Goal: Find specific page/section: Find specific page/section

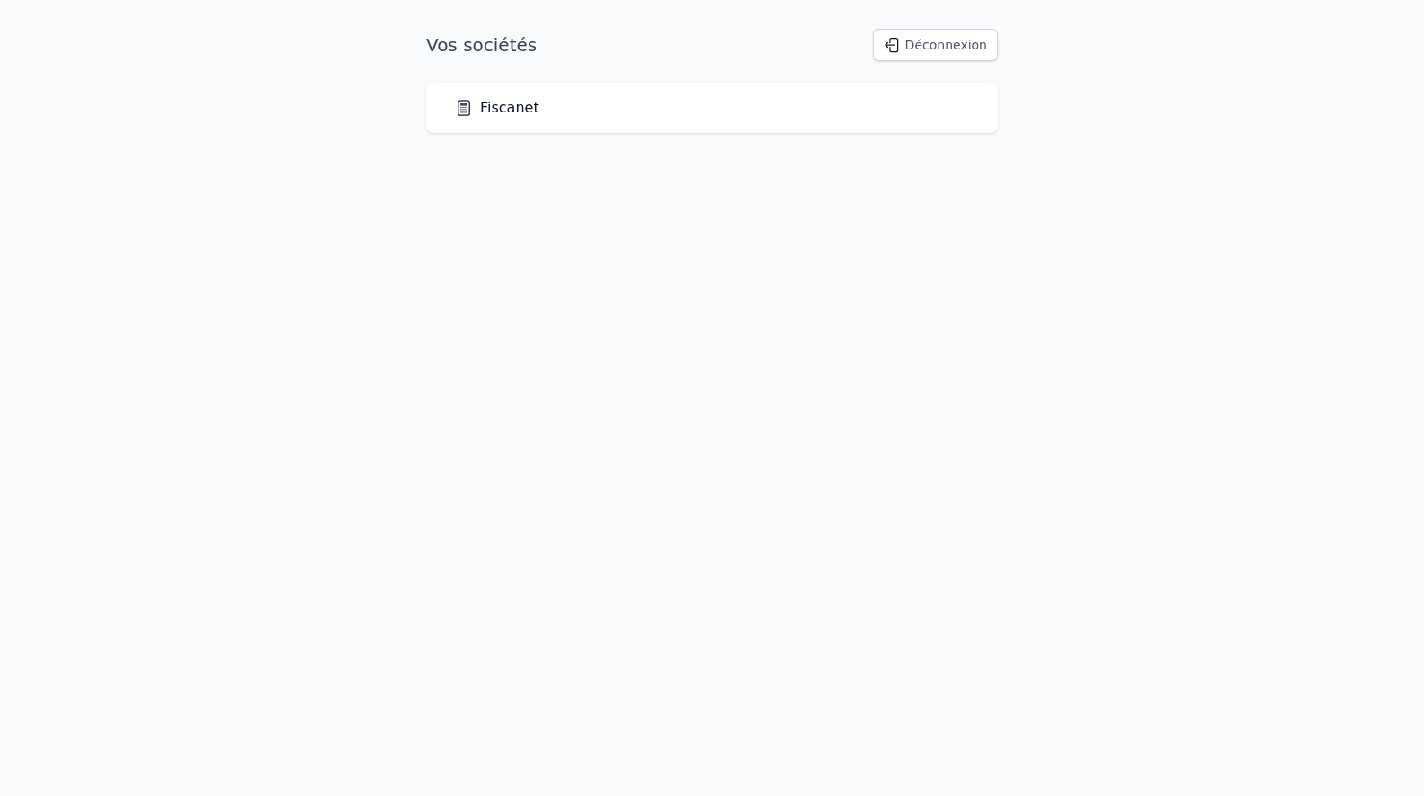
click at [490, 104] on link "Fiscanet" at bounding box center [497, 108] width 85 height 22
click at [501, 105] on link "Fiscanet" at bounding box center [497, 108] width 85 height 22
click at [503, 107] on link "Fiscanet" at bounding box center [497, 108] width 85 height 22
click at [522, 112] on link "Fiscanet" at bounding box center [497, 108] width 85 height 22
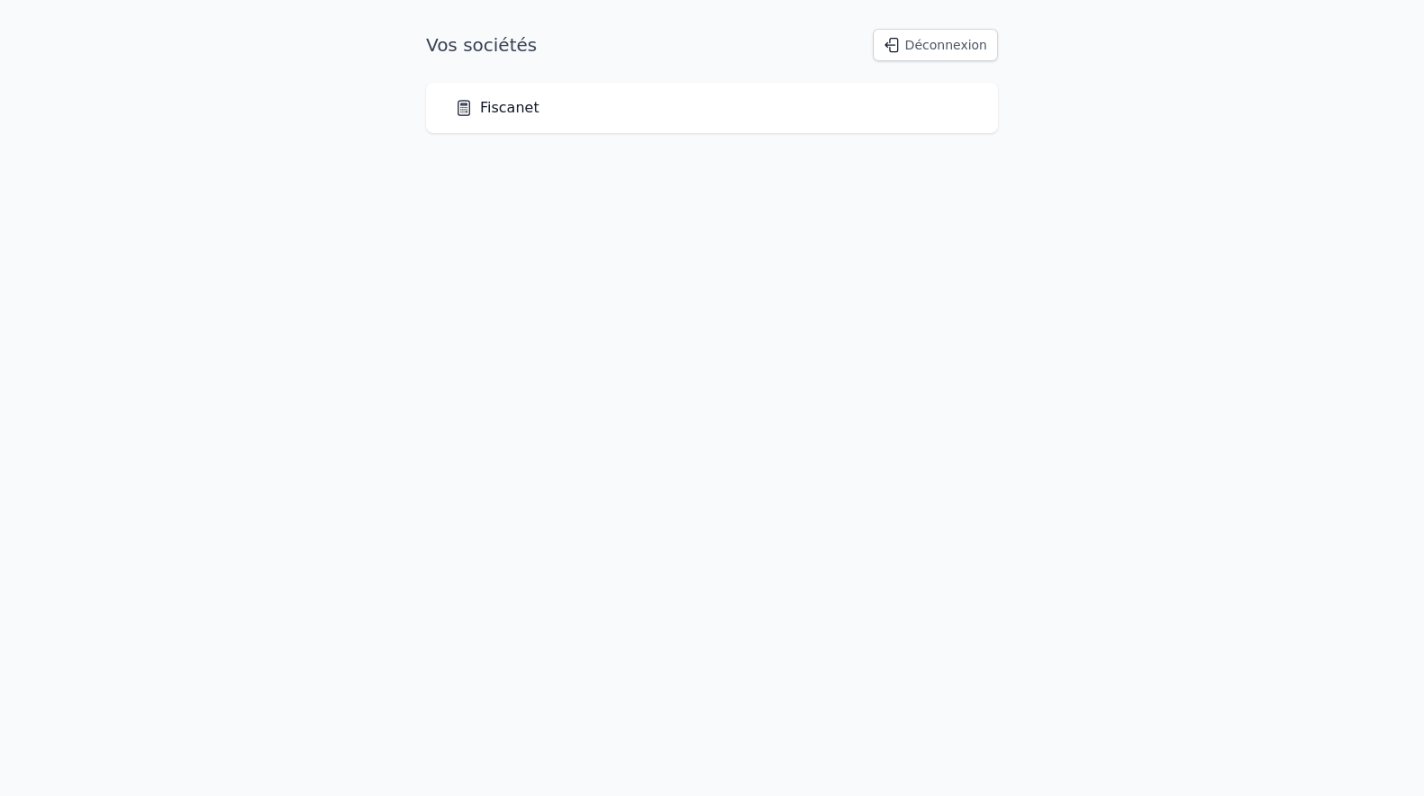
click at [522, 112] on link "Fiscanet" at bounding box center [497, 108] width 85 height 22
click at [505, 112] on link "Fiscanet" at bounding box center [497, 108] width 85 height 22
click at [503, 112] on link "Fiscanet" at bounding box center [497, 108] width 85 height 22
drag, startPoint x: 63, startPoint y: 8, endPoint x: 286, endPoint y: 91, distance: 237.9
click at [296, 90] on body "Vos sociétés Déconnexion Fiscanet" at bounding box center [712, 81] width 1424 height 104
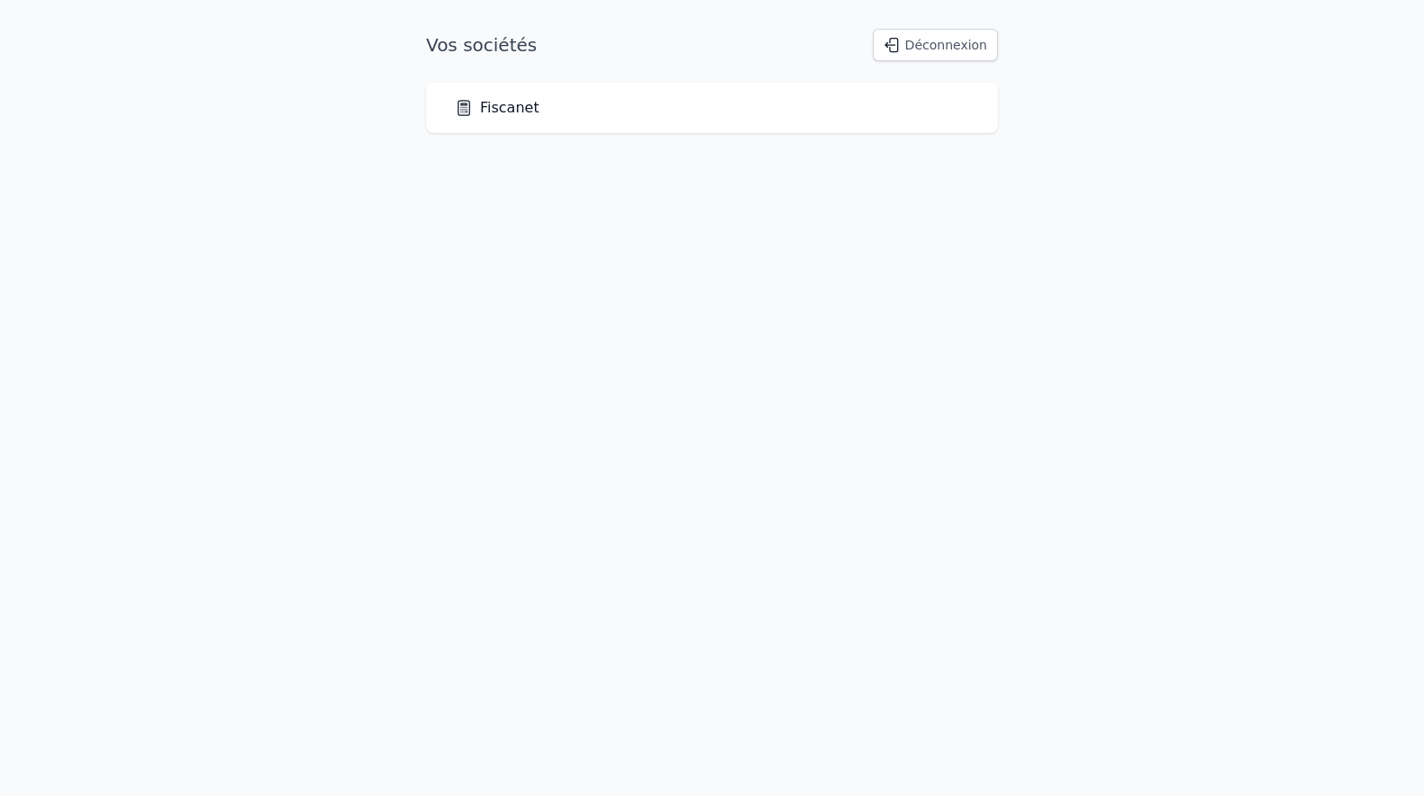
drag, startPoint x: 74, startPoint y: 1, endPoint x: 345, endPoint y: 74, distance: 281.2
click at [344, 71] on body "Vos sociétés Déconnexion Fiscanet" at bounding box center [712, 81] width 1424 height 104
click at [500, 106] on link "Fiscanet" at bounding box center [497, 108] width 85 height 22
click at [933, 46] on button "Déconnexion" at bounding box center [935, 45] width 125 height 32
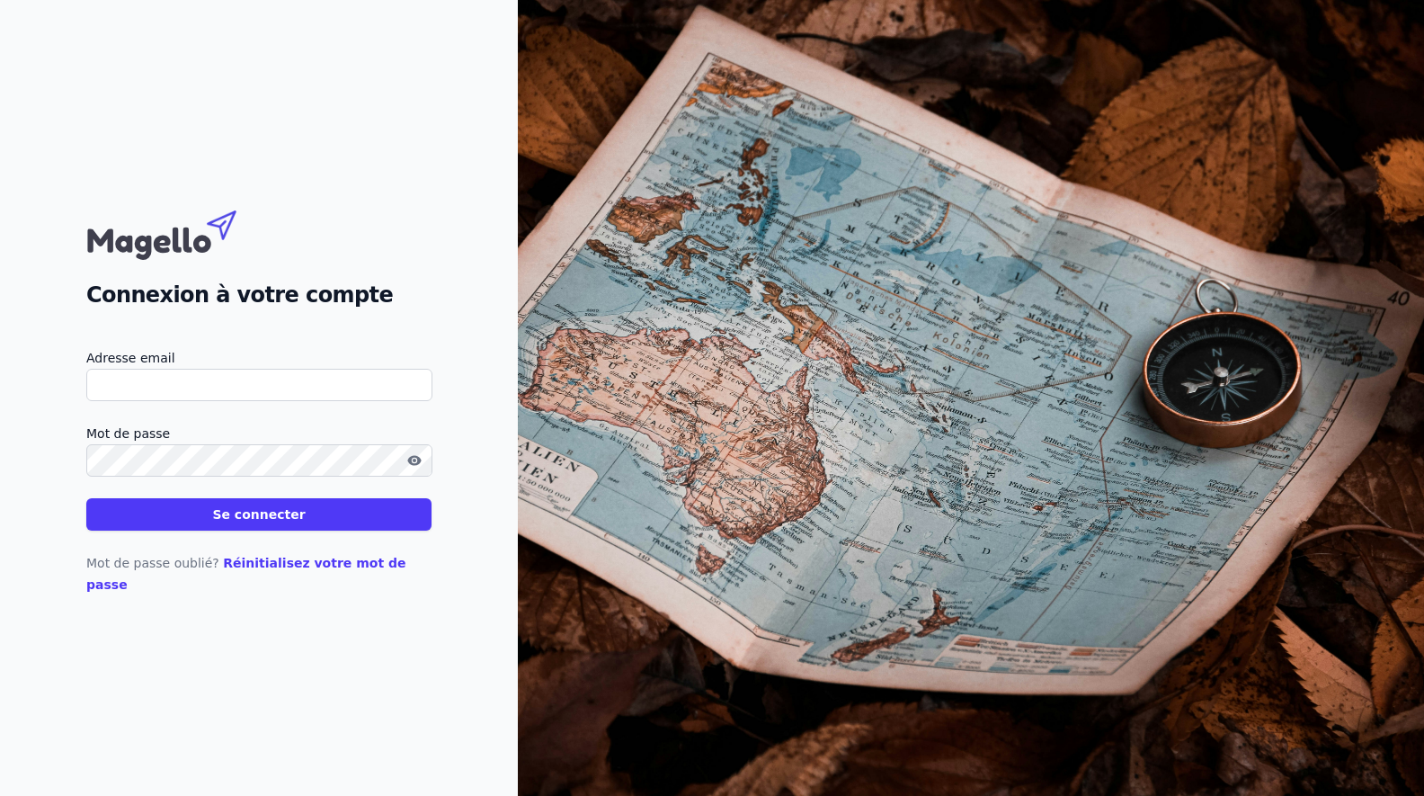
click at [282, 400] on input "Adresse email" at bounding box center [259, 385] width 346 height 32
type input "[EMAIL_ADDRESS][DOMAIN_NAME]"
click at [226, 525] on button "Se connecter" at bounding box center [258, 514] width 345 height 32
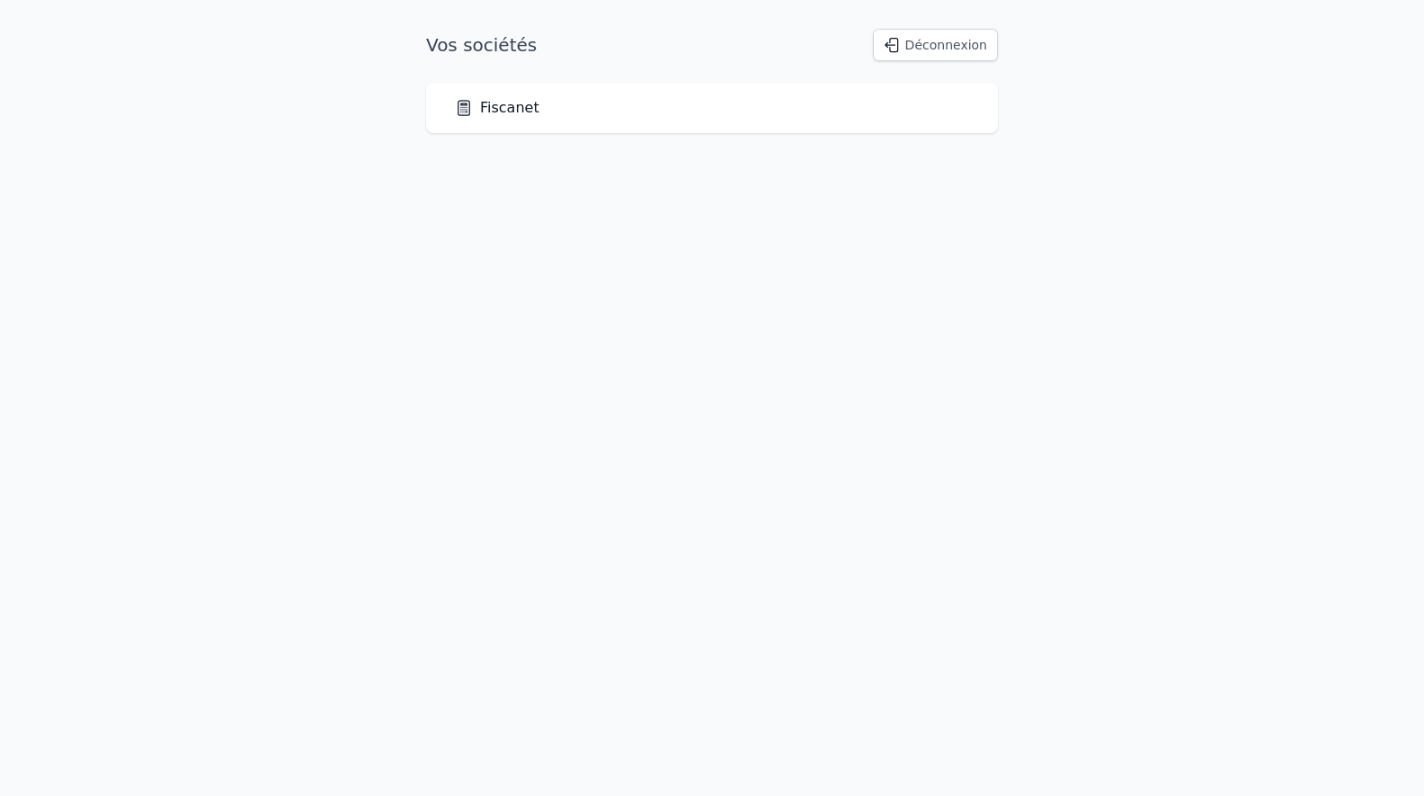
click at [511, 108] on link "Fiscanet" at bounding box center [497, 108] width 85 height 22
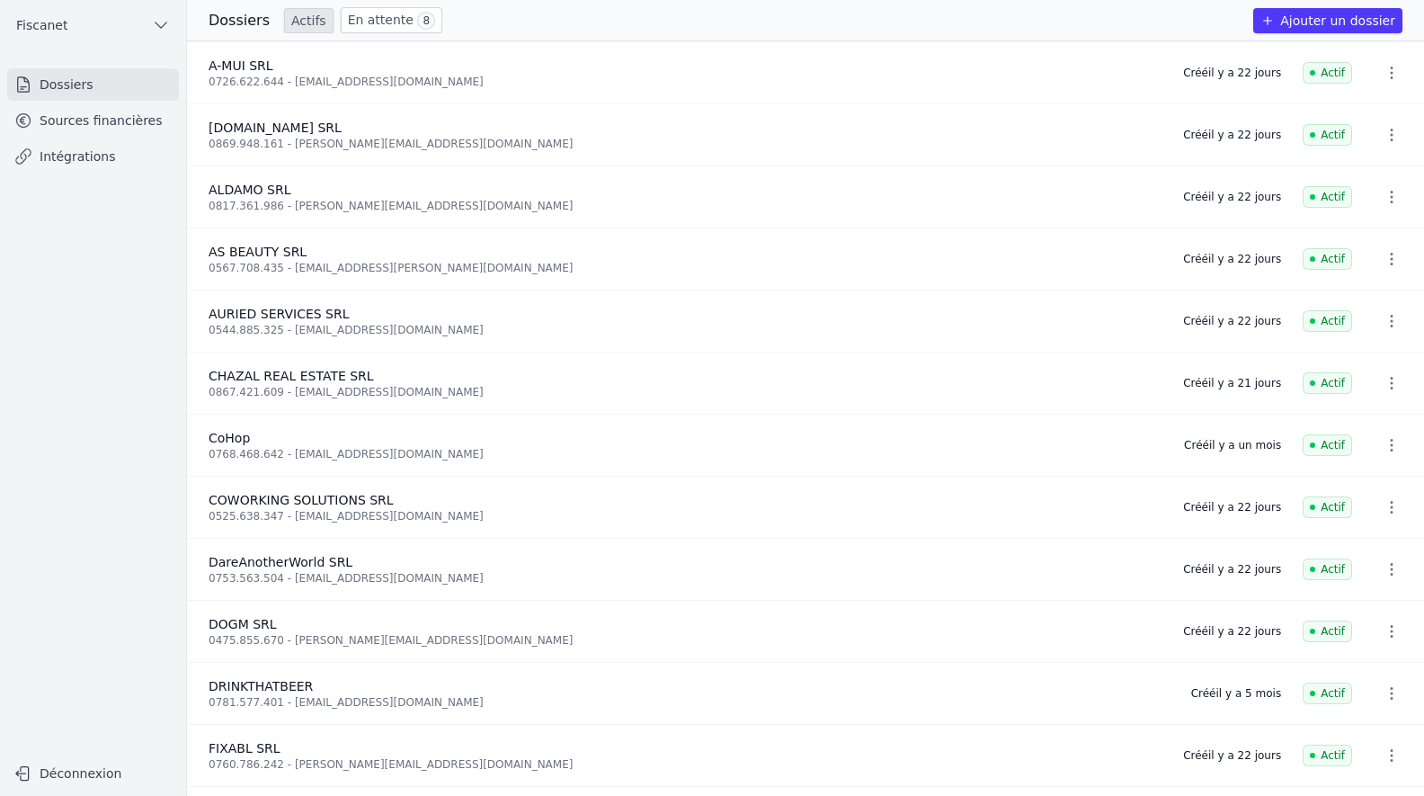
click at [79, 122] on link "Sources financières" at bounding box center [93, 120] width 172 height 32
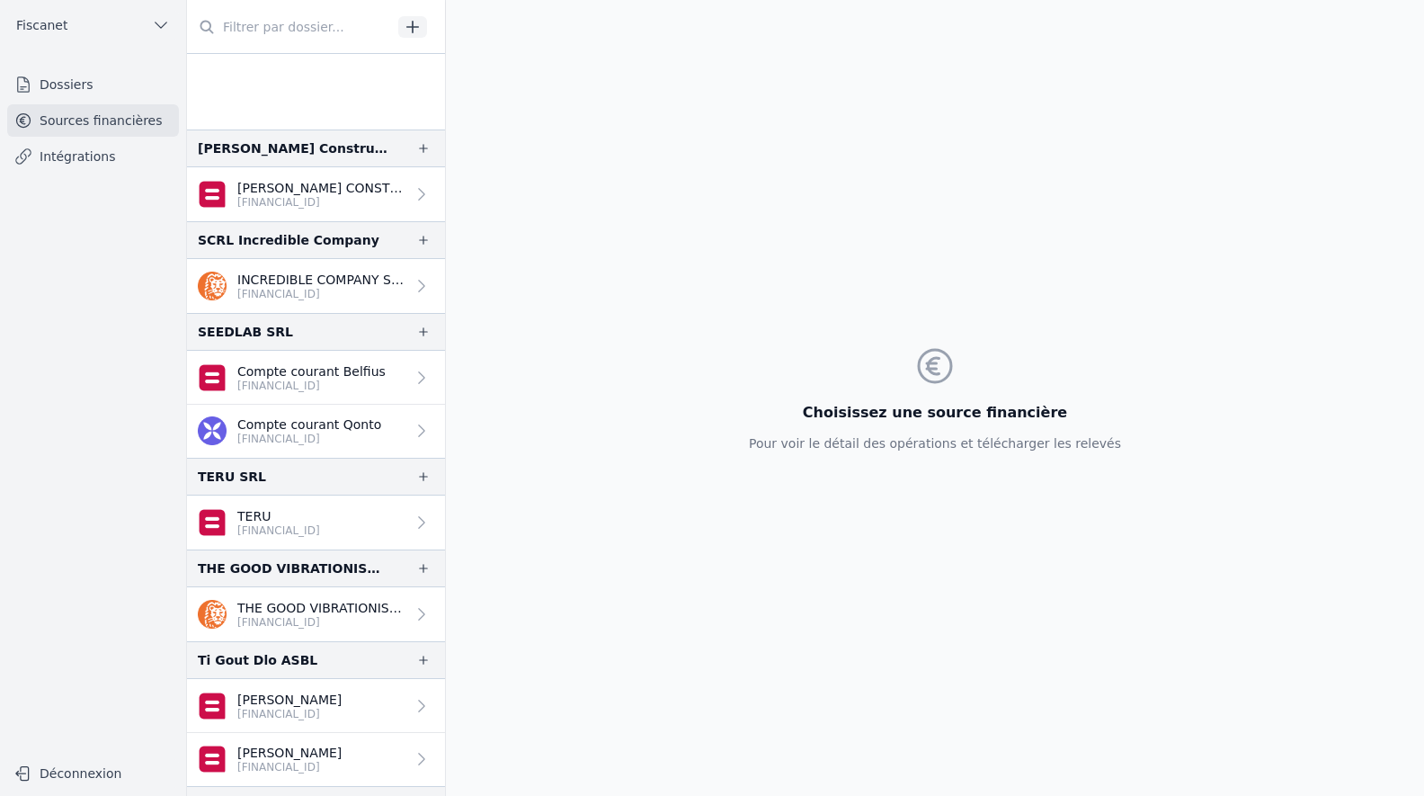
scroll to position [3104, 0]
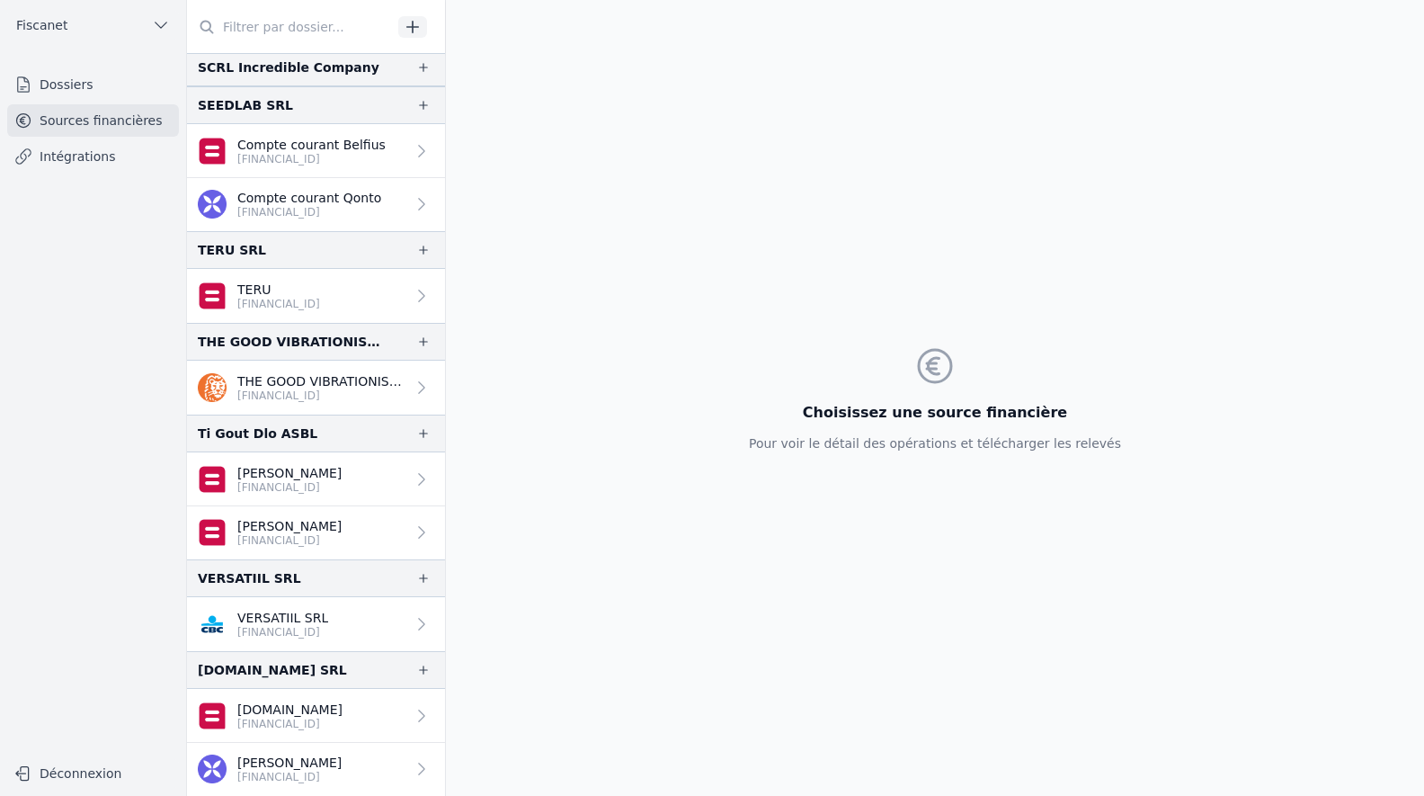
click at [284, 622] on p "VERSATIIL SRL" at bounding box center [282, 618] width 91 height 18
